Goal: Task Accomplishment & Management: Use online tool/utility

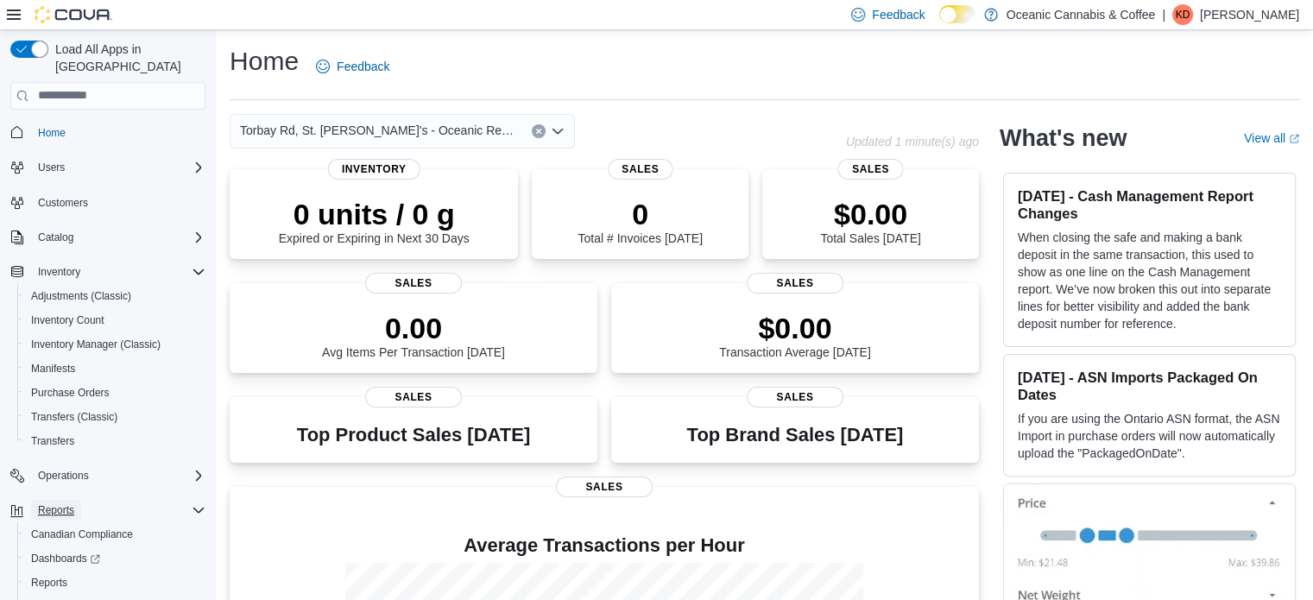
click at [77, 500] on button "Reports" at bounding box center [56, 510] width 50 height 21
click at [65, 503] on span "Reports" at bounding box center [56, 510] width 36 height 14
click at [66, 576] on span "Reports" at bounding box center [49, 583] width 36 height 14
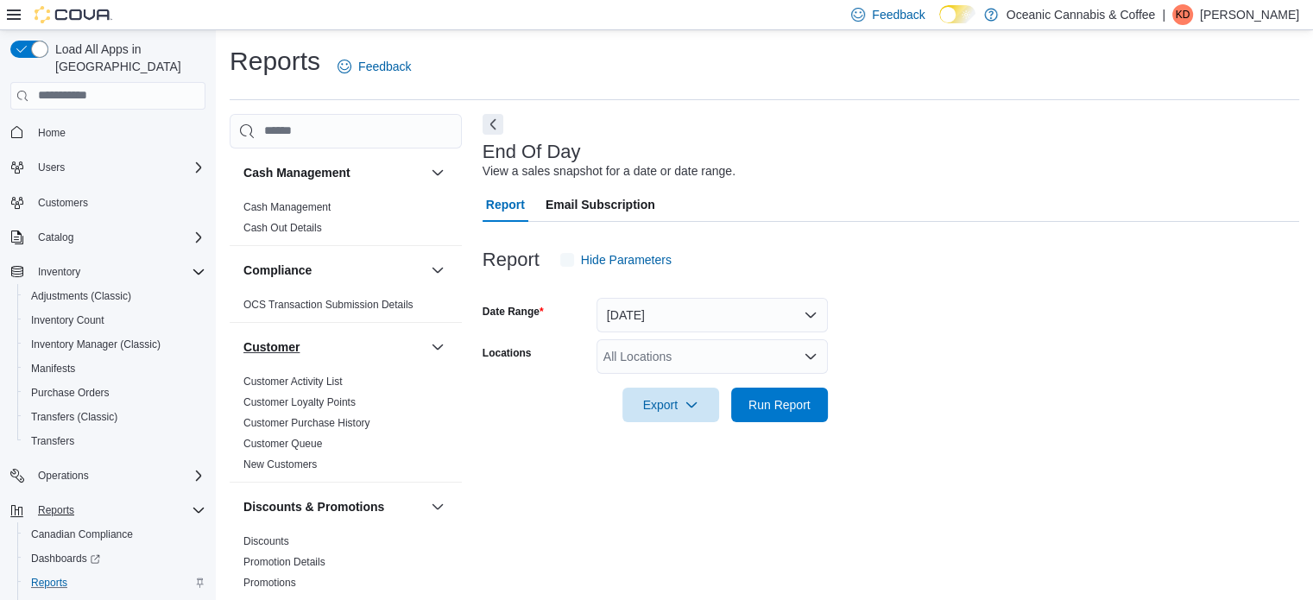
scroll to position [11, 0]
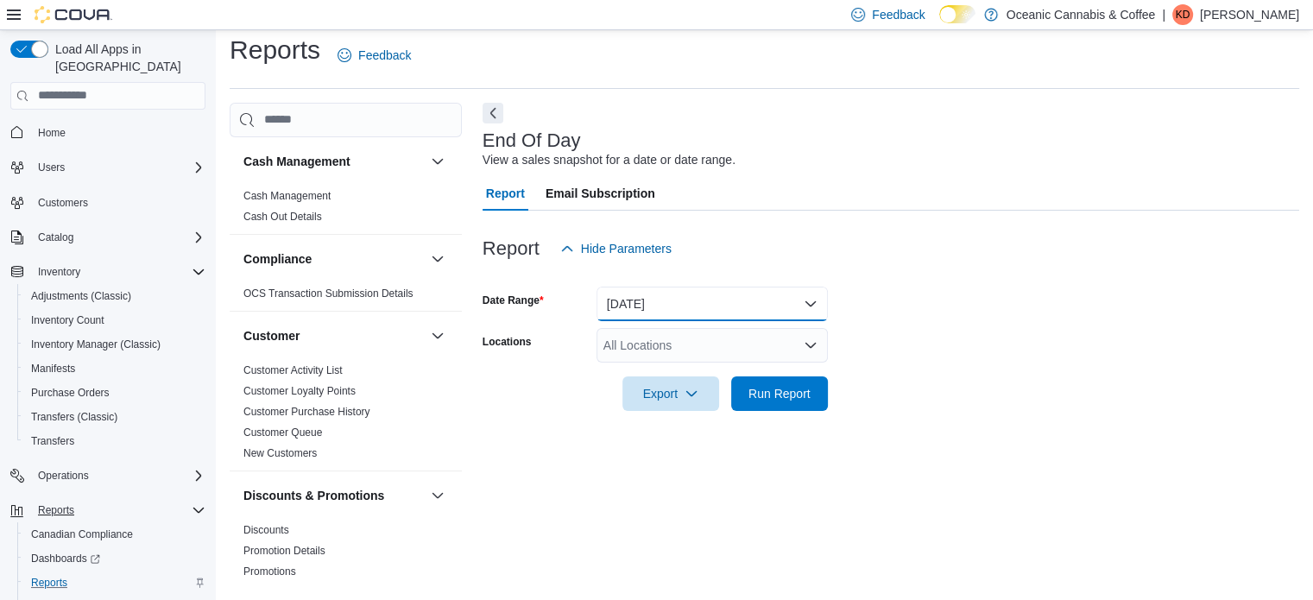
click at [661, 297] on button "[DATE]" at bounding box center [711, 304] width 231 height 35
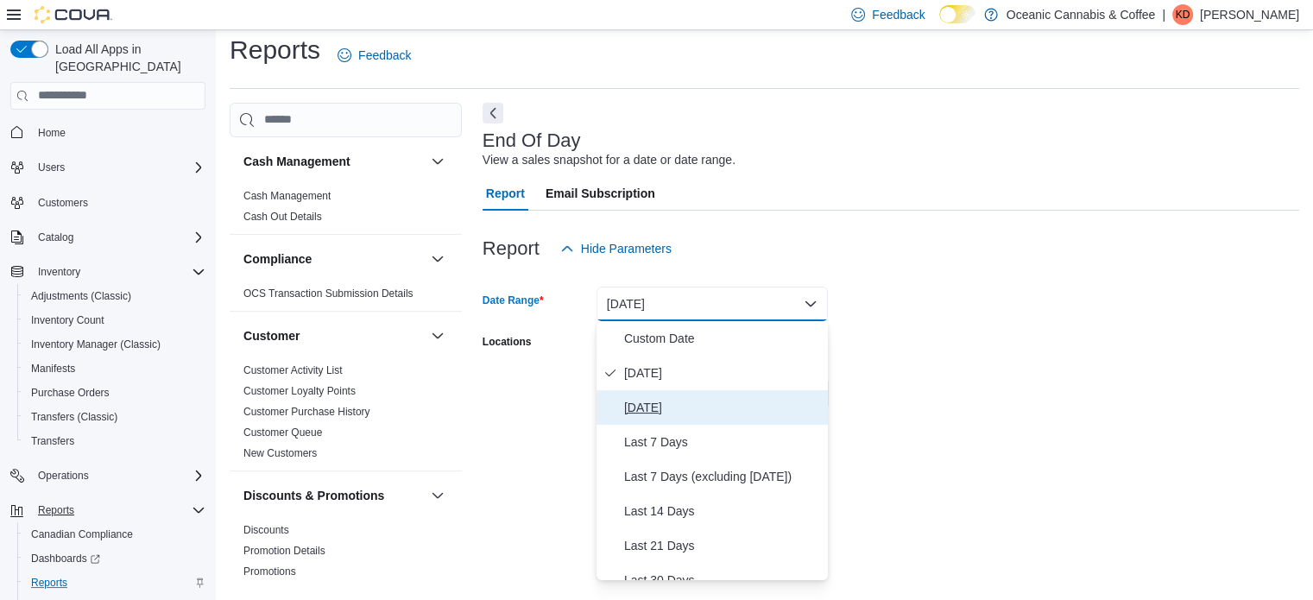
click at [661, 400] on span "[DATE]" at bounding box center [722, 407] width 197 height 21
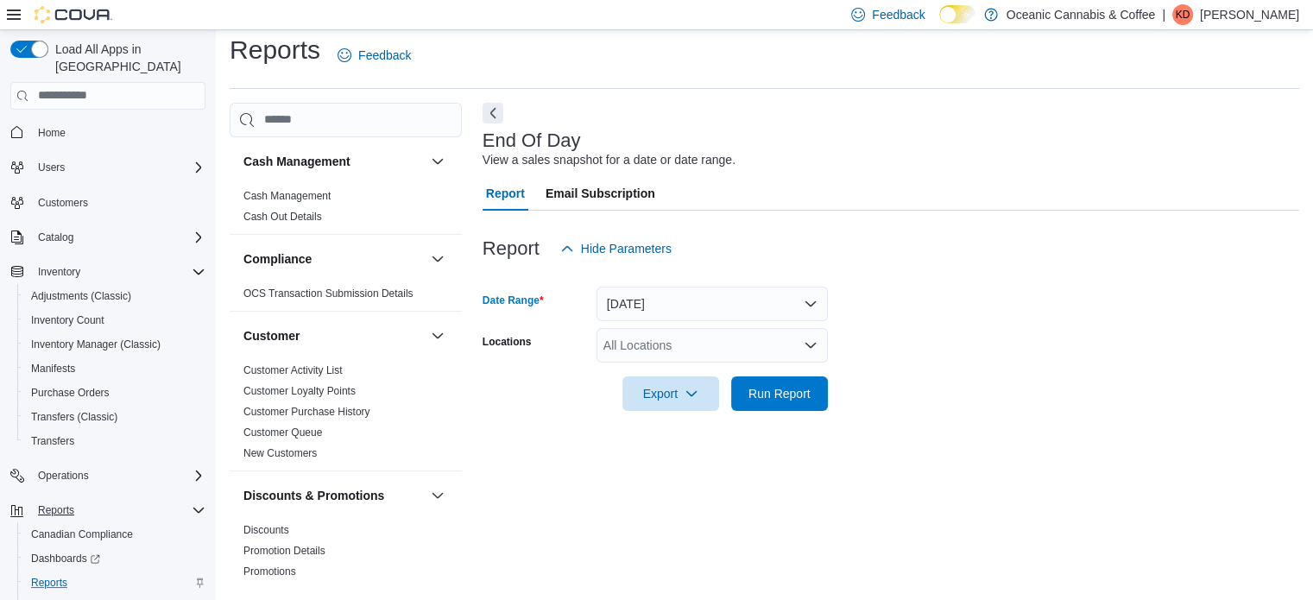
click at [749, 341] on div "All Locations" at bounding box center [711, 345] width 231 height 35
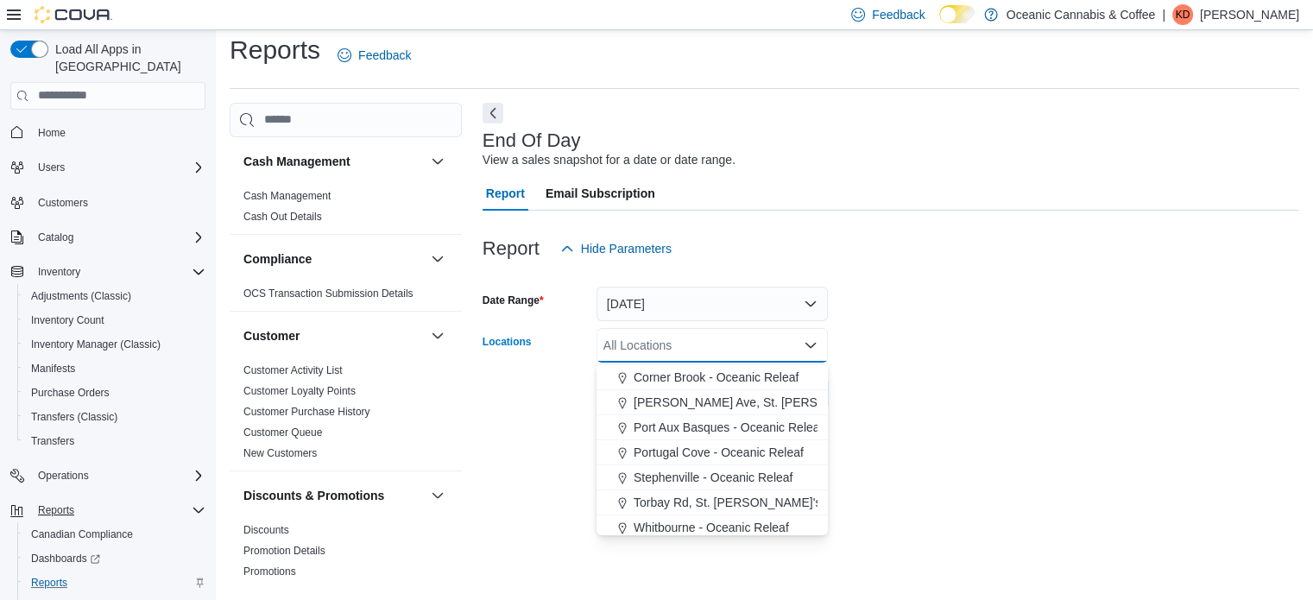
scroll to position [103, 0]
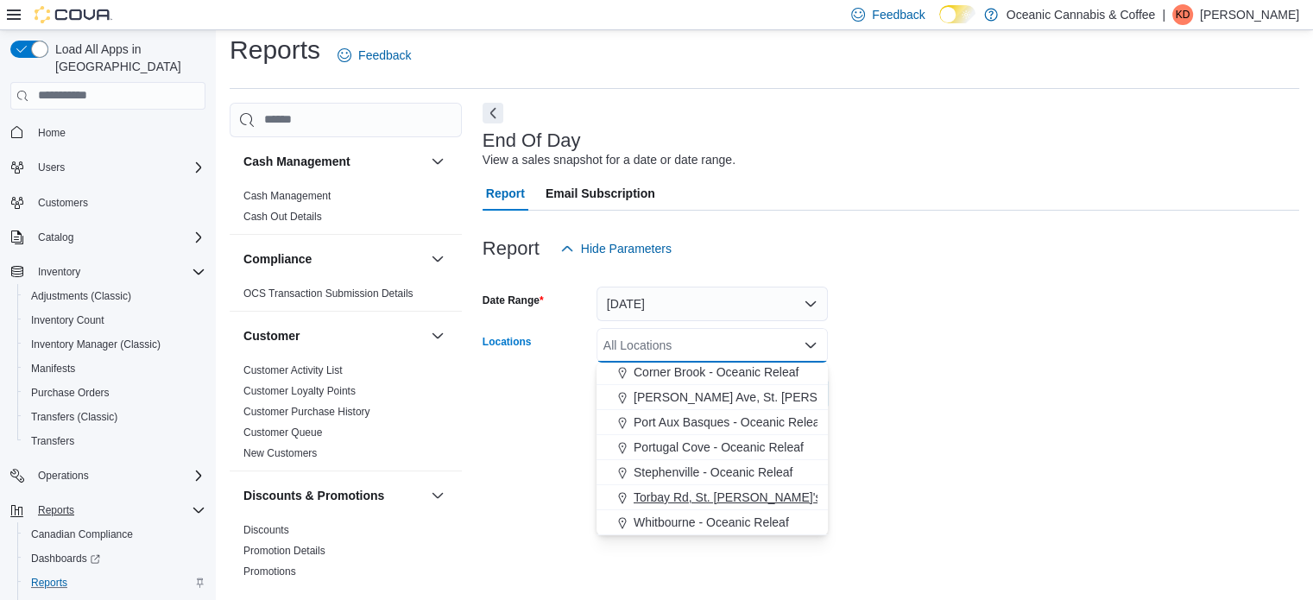
click at [739, 496] on span "Torbay Rd, St. [PERSON_NAME]'s - Oceanic Releaf" at bounding box center [774, 497] width 281 height 17
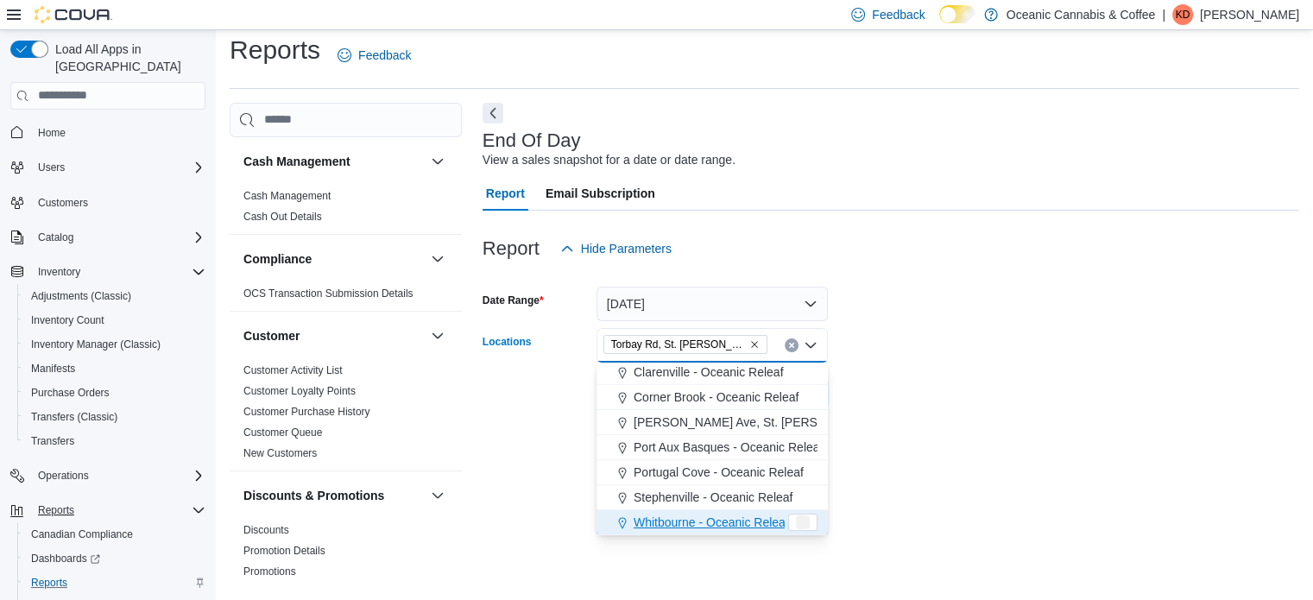
scroll to position [78, 0]
click at [918, 420] on div at bounding box center [891, 421] width 817 height 21
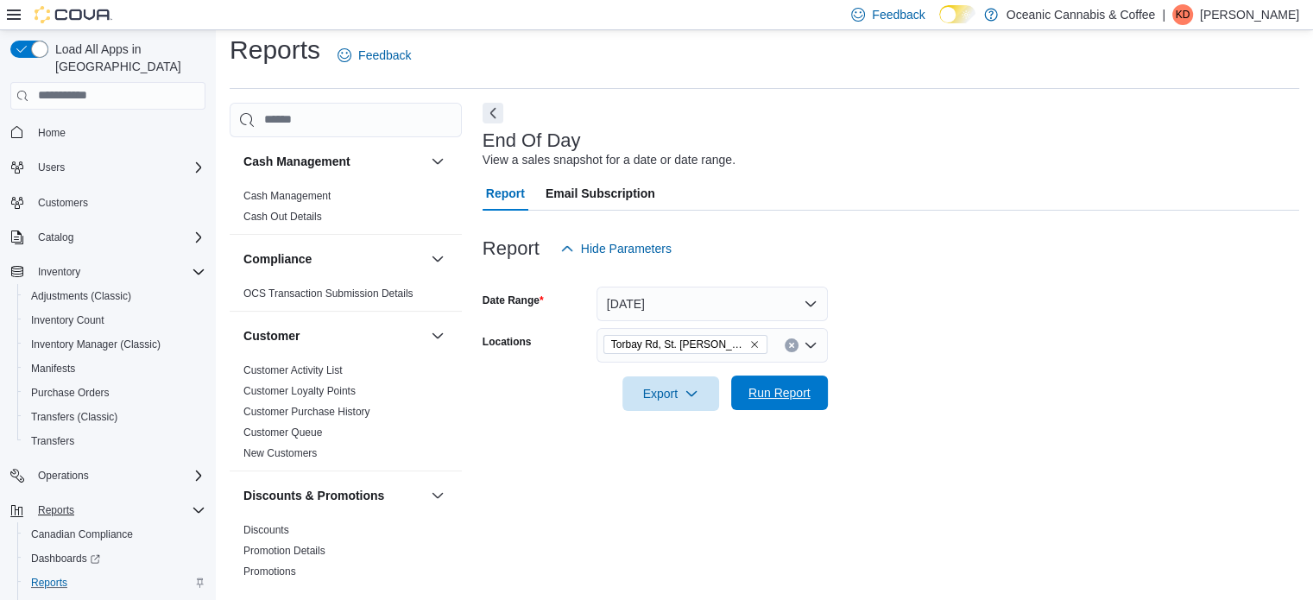
click at [785, 394] on span "Run Report" at bounding box center [779, 392] width 62 height 17
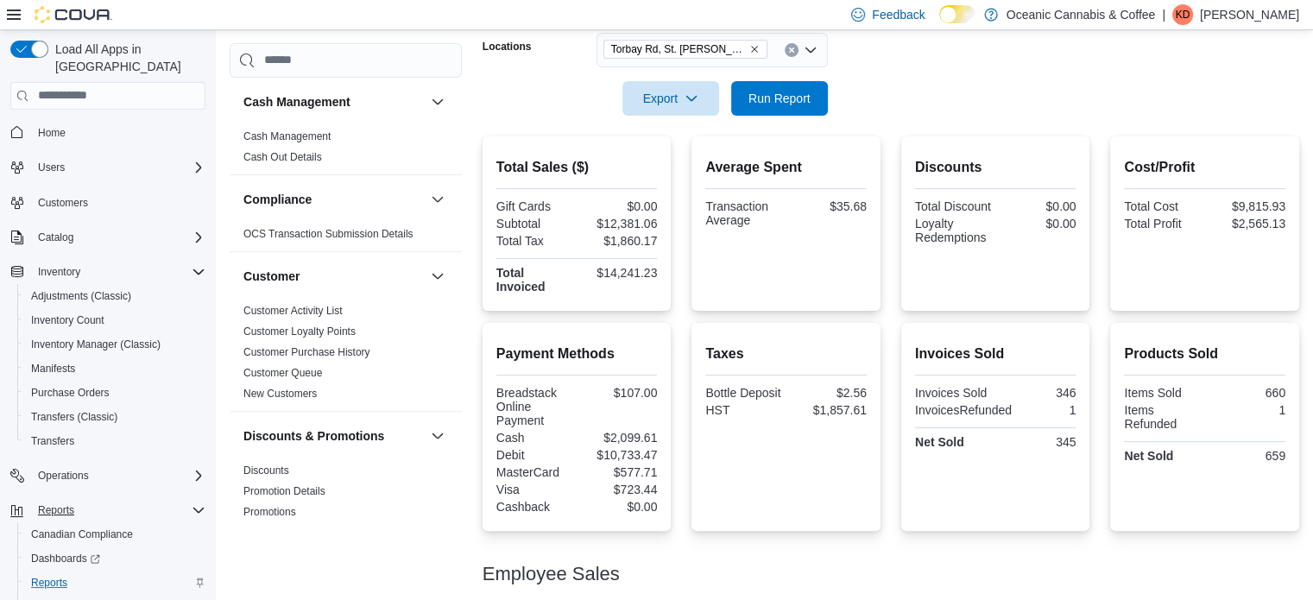
scroll to position [302, 0]
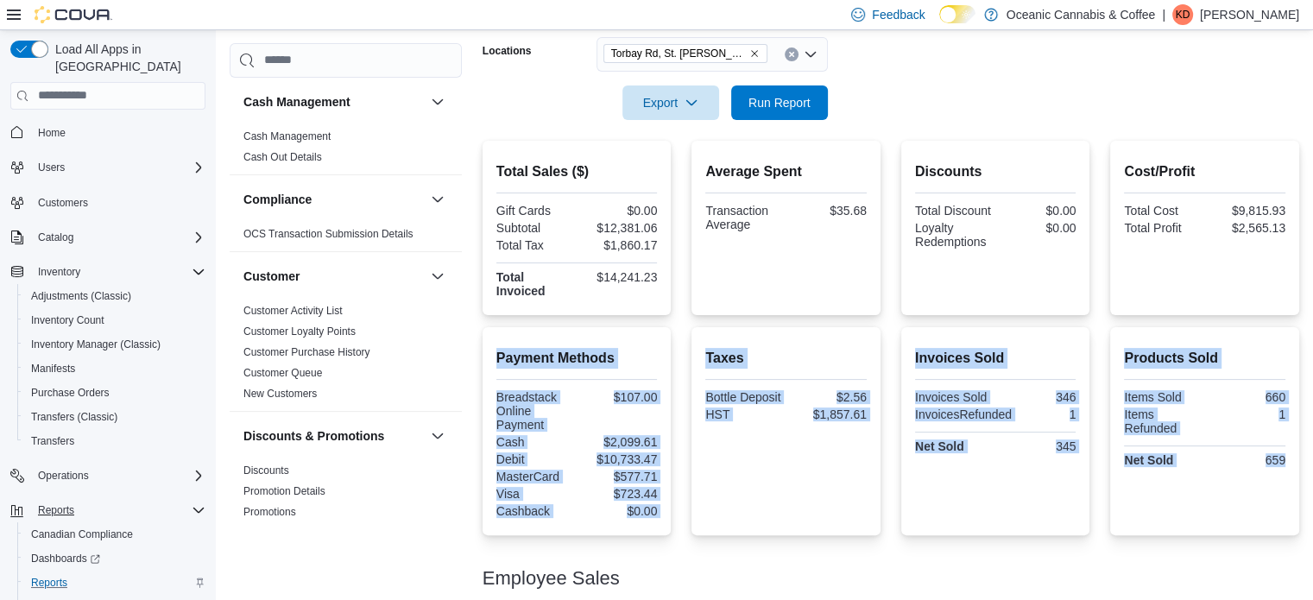
drag, startPoint x: 1311, startPoint y: 255, endPoint x: 1102, endPoint y: 521, distance: 338.1
click at [1102, 521] on div "Total Sales ($) Gift Cards $0.00 Subtotal $12,381.06 Total Tax $1,860.17 Total …" at bounding box center [891, 526] width 817 height 770
